Goal: Check status: Check status

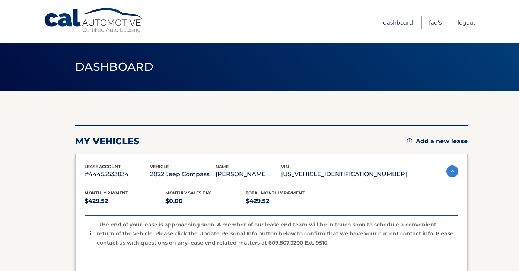
click at [400, 25] on link "Dashboard" at bounding box center [398, 22] width 30 height 12
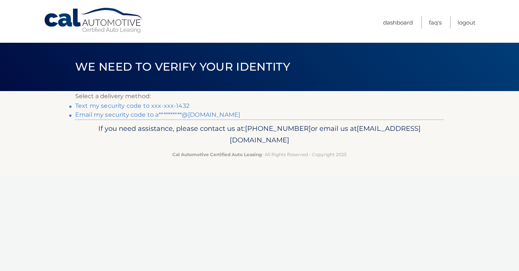
click at [184, 106] on link "Text my security code to xxx-xxx-1432" at bounding box center [132, 105] width 114 height 7
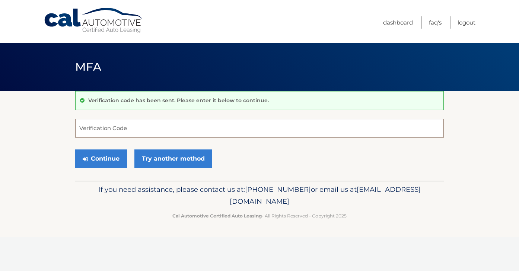
click at [143, 130] on input "Verification Code" at bounding box center [259, 128] width 368 height 19
type input "770627"
click at [116, 163] on button "Continue" at bounding box center [101, 159] width 52 height 19
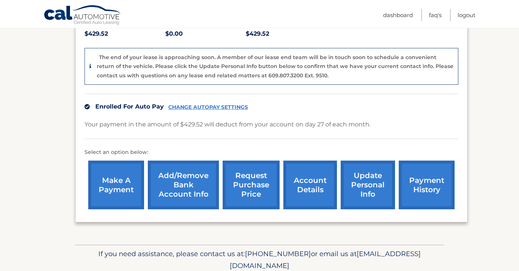
scroll to position [192, 0]
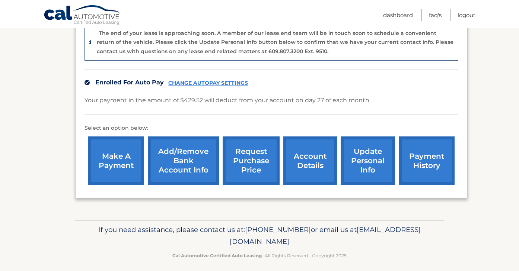
click at [447, 160] on link "payment history" at bounding box center [427, 161] width 56 height 49
